Goal: Task Accomplishment & Management: Use online tool/utility

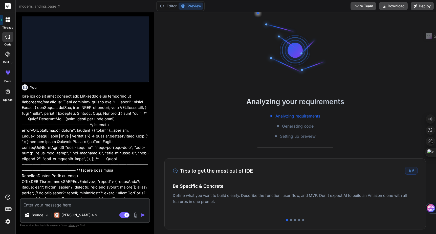
scroll to position [198, 0]
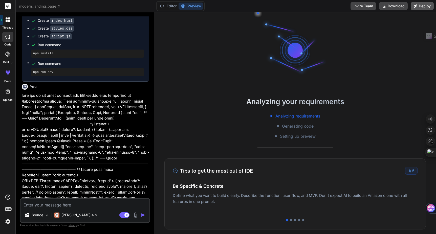
click at [423, 8] on button "Deploy" at bounding box center [422, 6] width 23 height 8
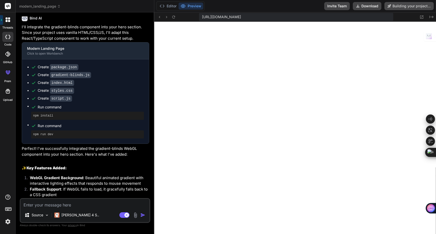
scroll to position [183, 0]
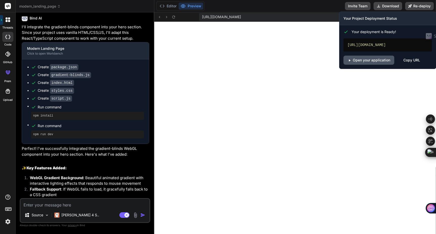
click at [374, 65] on link "Open your application" at bounding box center [369, 60] width 51 height 9
click at [406, 44] on div "[URL][DOMAIN_NAME]" at bounding box center [388, 44] width 89 height 13
click at [424, 7] on button "Re-deploy" at bounding box center [419, 6] width 29 height 8
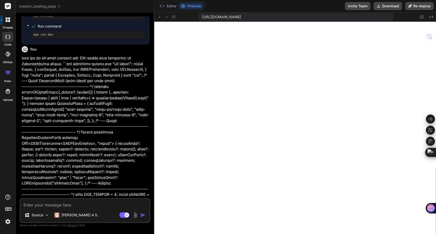
scroll to position [236, 0]
click at [26, 51] on icon at bounding box center [25, 49] width 4 height 4
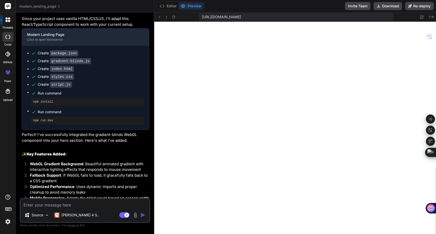
scroll to position [1468, 0]
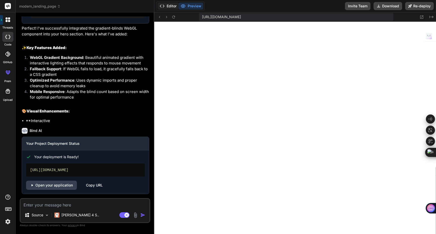
click at [168, 8] on button "Editor" at bounding box center [168, 6] width 21 height 7
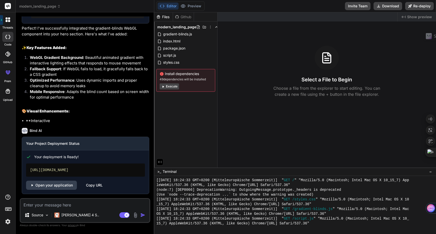
click at [413, 18] on span "Show preview" at bounding box center [419, 16] width 25 height 5
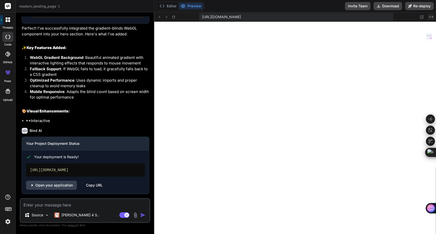
click at [431, 18] on icon "Created with Pixso." at bounding box center [432, 17] width 4 height 4
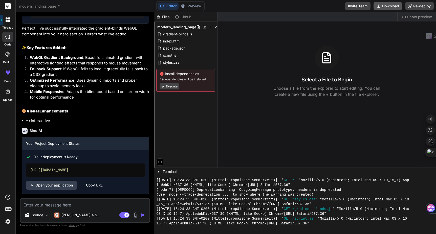
click at [387, 6] on button "Download" at bounding box center [388, 6] width 29 height 8
click at [58, 7] on icon at bounding box center [59, 7] width 4 height 4
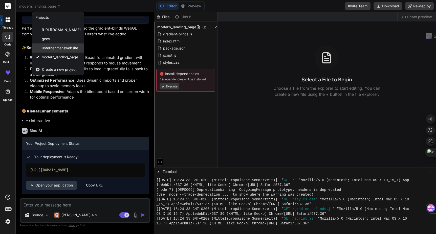
click at [62, 49] on span "unternehmenswebsite" at bounding box center [60, 48] width 36 height 5
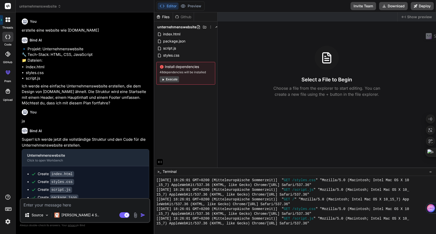
scroll to position [452, 0]
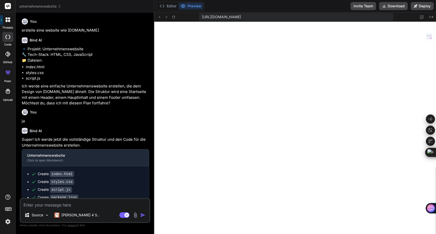
click at [54, 8] on span "unternehmenswebsite" at bounding box center [40, 6] width 42 height 5
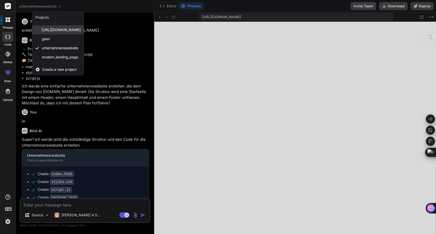
click at [59, 31] on span "[URL][DOMAIN_NAME]" at bounding box center [61, 29] width 39 height 5
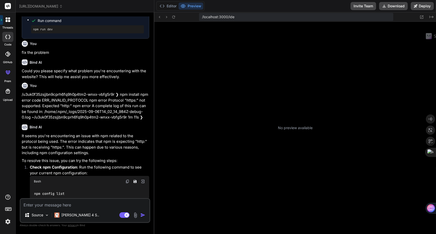
scroll to position [721, 0]
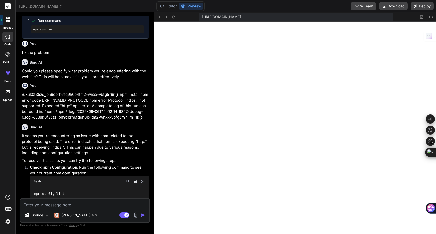
type textarea "x"
